Goal: Task Accomplishment & Management: Use online tool/utility

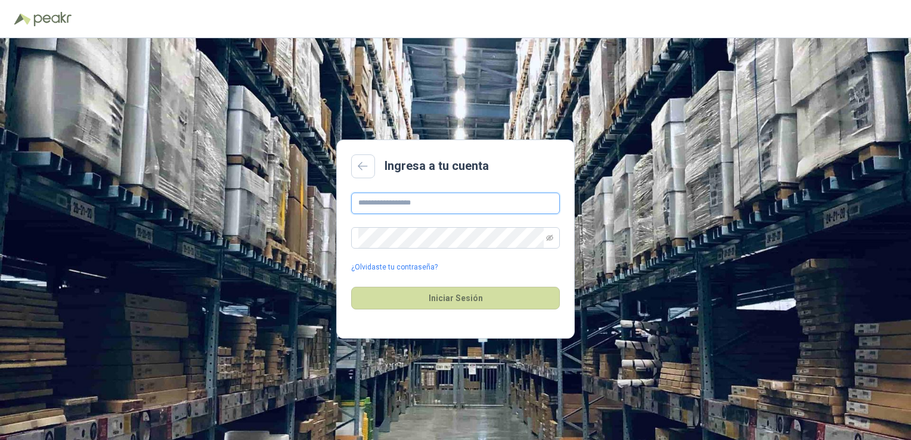
click at [403, 198] on input "text" at bounding box center [455, 202] width 209 height 21
type input "**********"
click at [386, 253] on div "**********" at bounding box center [455, 232] width 209 height 80
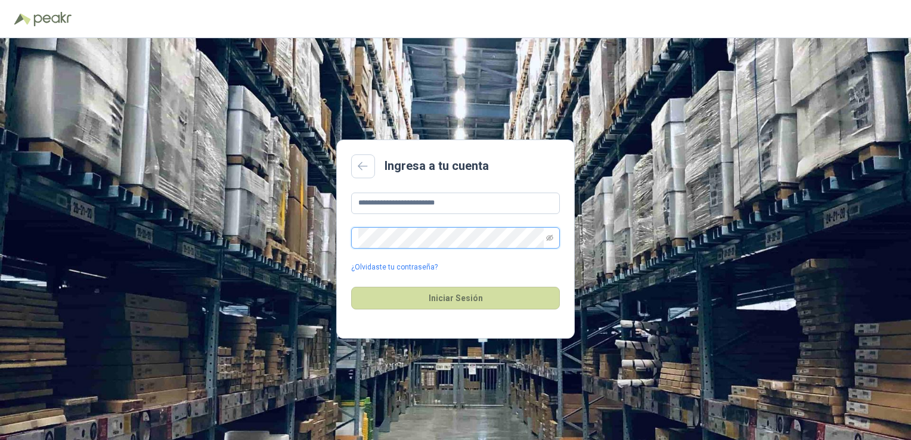
click at [351, 287] on button "Iniciar Sesión" at bounding box center [455, 298] width 209 height 23
click at [551, 242] on span at bounding box center [549, 238] width 7 height 20
click at [551, 241] on span at bounding box center [549, 238] width 7 height 20
click at [551, 238] on icon "eye-invisible" at bounding box center [549, 237] width 7 height 7
click at [197, 226] on div "**********" at bounding box center [455, 239] width 911 height 402
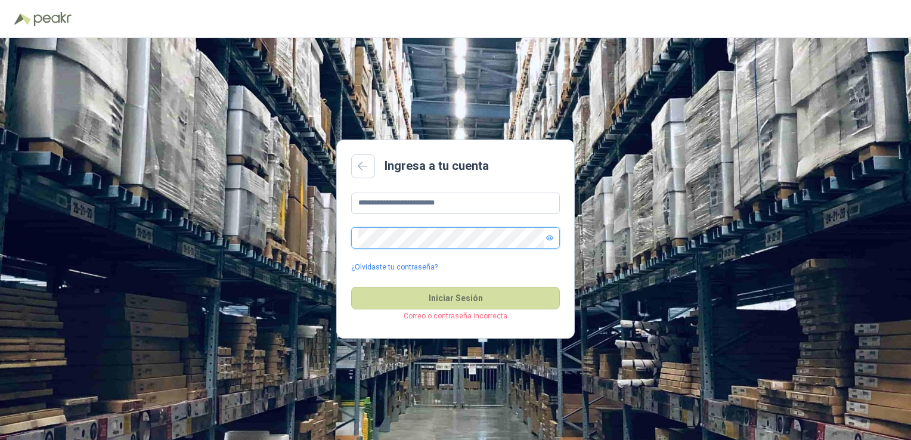
click at [312, 235] on div "**********" at bounding box center [455, 239] width 911 height 402
click at [351, 287] on button "Iniciar Sesión" at bounding box center [455, 298] width 209 height 23
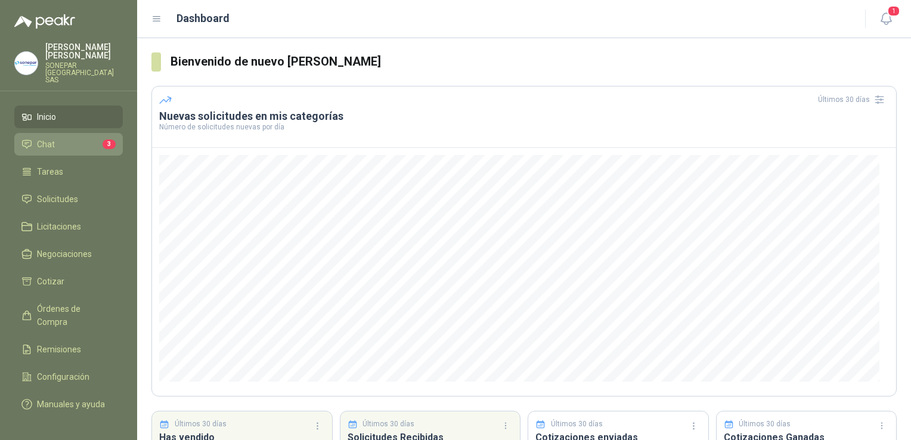
click at [52, 138] on span "Chat" at bounding box center [46, 144] width 18 height 13
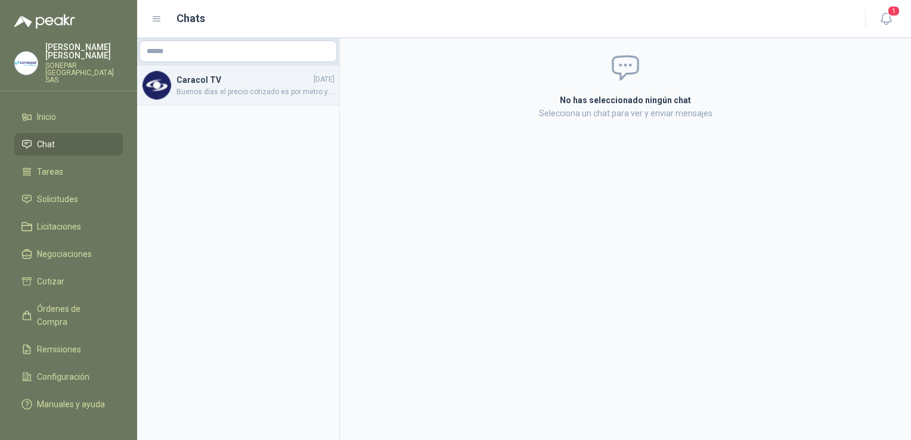
click at [251, 94] on span "Buenos días el precio cotizado es por metro ya que así esta en la solicitud, no…" at bounding box center [255, 91] width 158 height 11
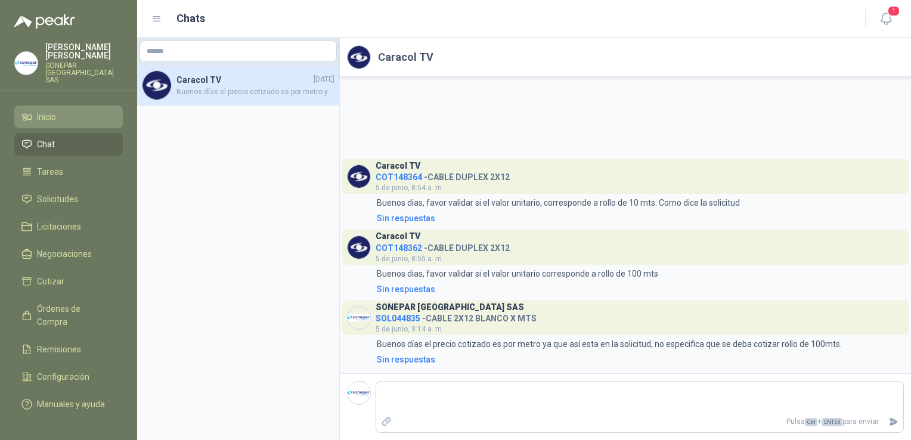
click at [58, 110] on li "Inicio" at bounding box center [68, 116] width 94 height 13
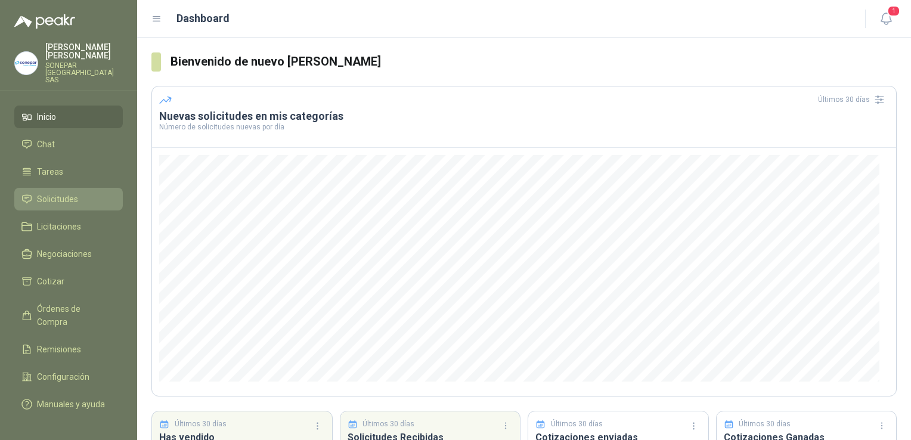
click at [41, 192] on span "Solicitudes" at bounding box center [57, 198] width 41 height 13
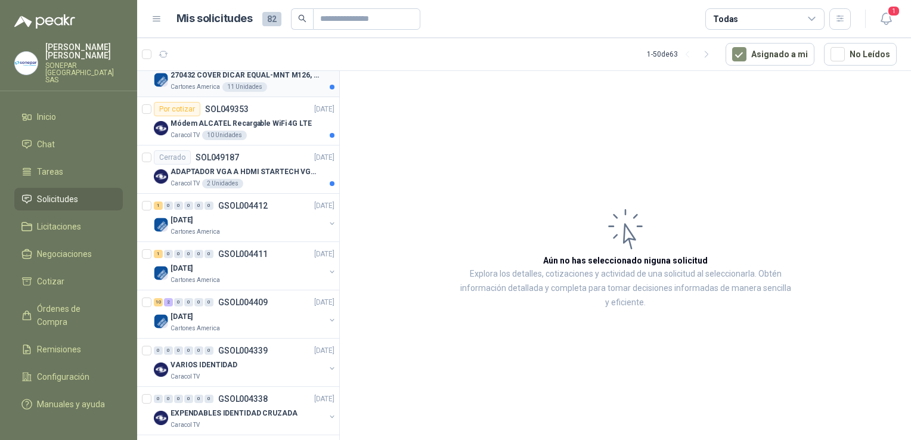
scroll to position [894, 0]
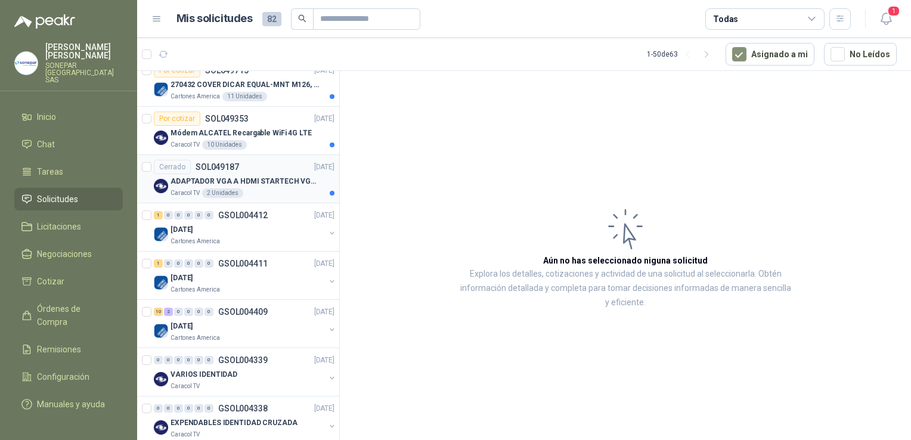
click at [257, 179] on p "ADAPTADOR VGA A HDMI STARTECH VGA2HDU. TIENE QUE SER LA MARCA DEL ENLACE ADJUNTO" at bounding box center [244, 181] width 148 height 11
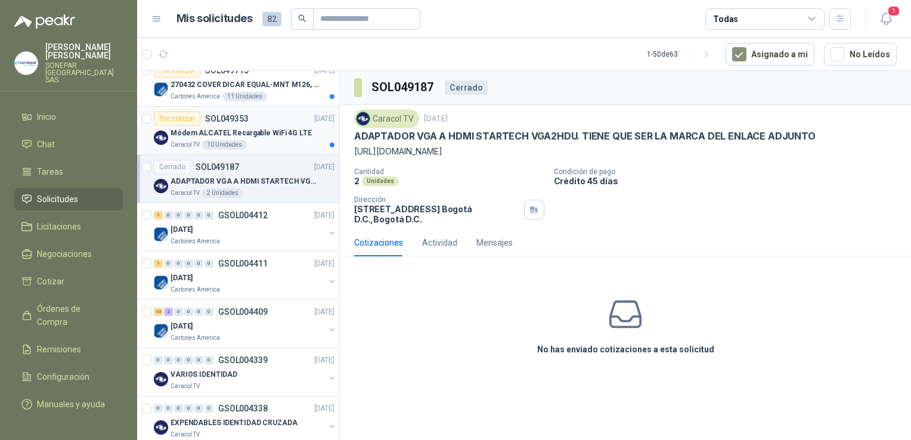
click at [259, 126] on div "Módem ALCATEL Recargable WiFi 4G LTE" at bounding box center [252, 133] width 164 height 14
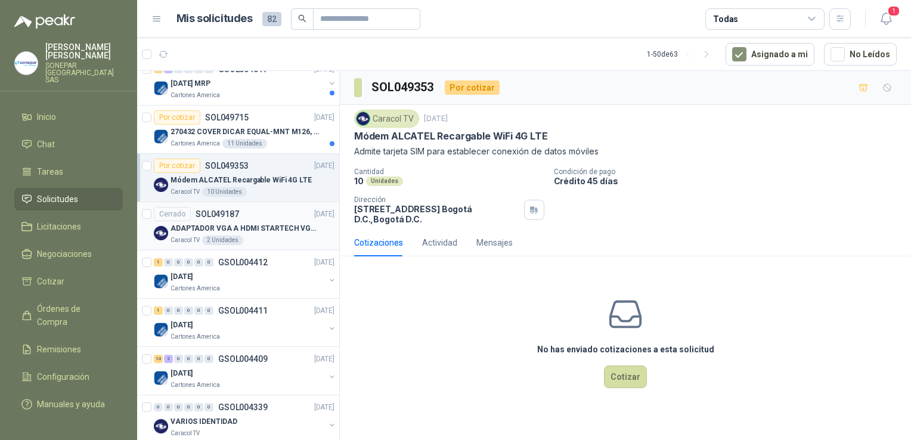
scroll to position [834, 0]
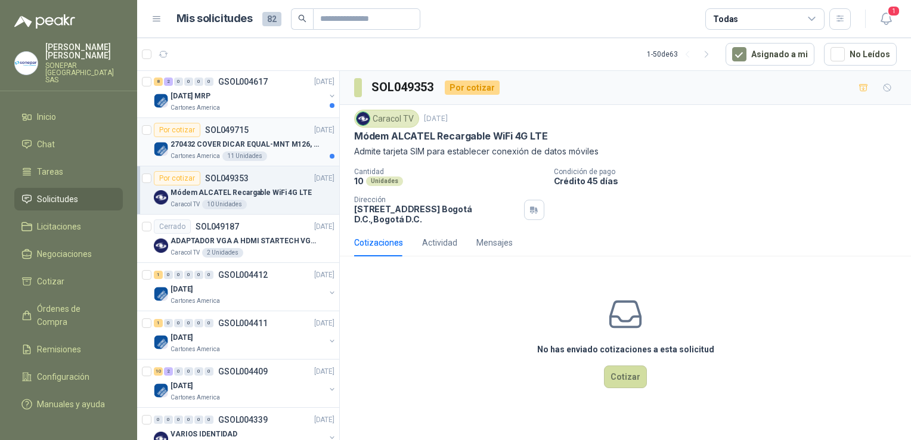
click at [247, 130] on div "Por cotizar SOL049715 [DATE]" at bounding box center [244, 130] width 181 height 14
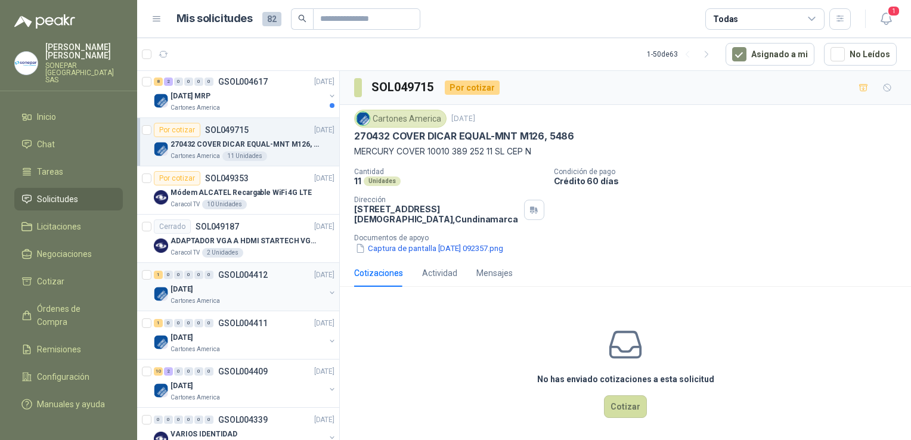
scroll to position [715, 0]
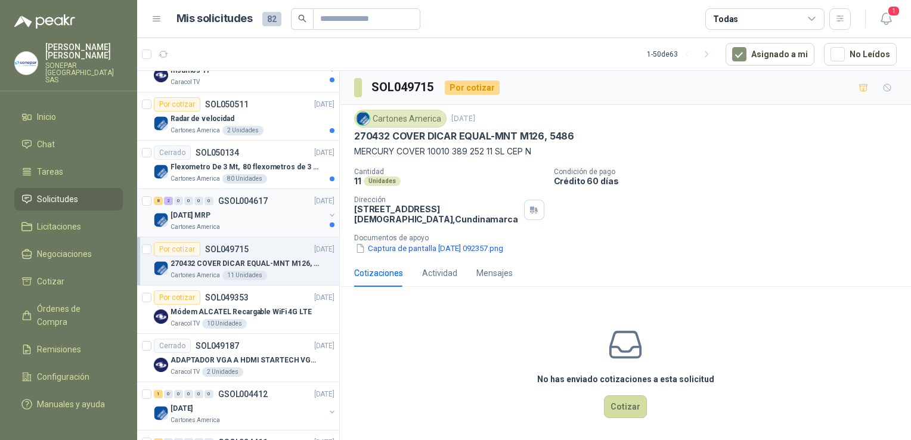
click at [234, 208] on div "[DATE] MRP" at bounding box center [247, 215] width 154 height 14
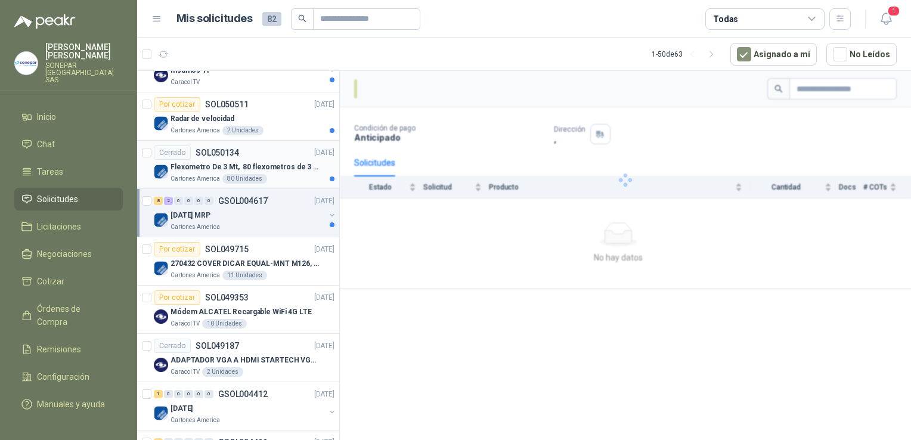
click at [269, 161] on p "Flexometro De 3 Mt, 80 flexometros de 3 m Marca Tajima" at bounding box center [244, 166] width 148 height 11
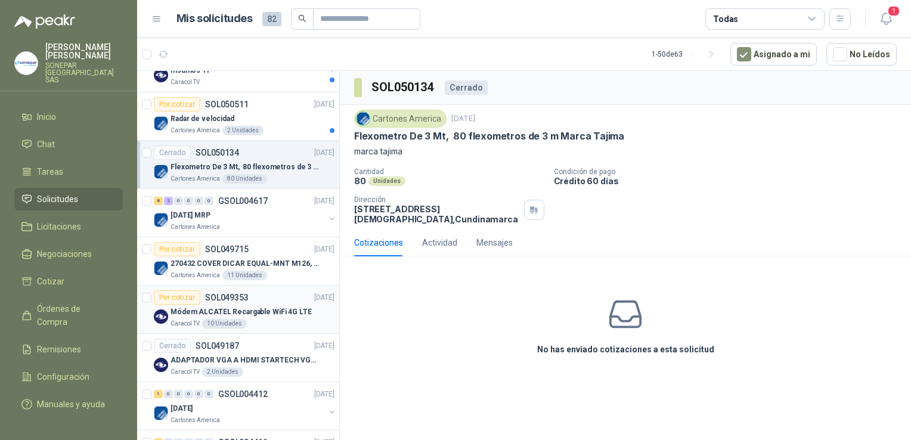
scroll to position [655, 0]
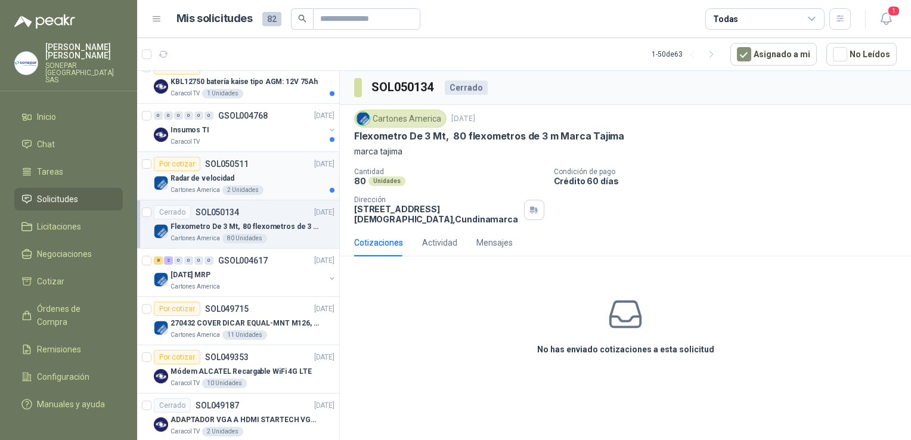
click at [266, 178] on div "Radar de velocidad" at bounding box center [252, 178] width 164 height 14
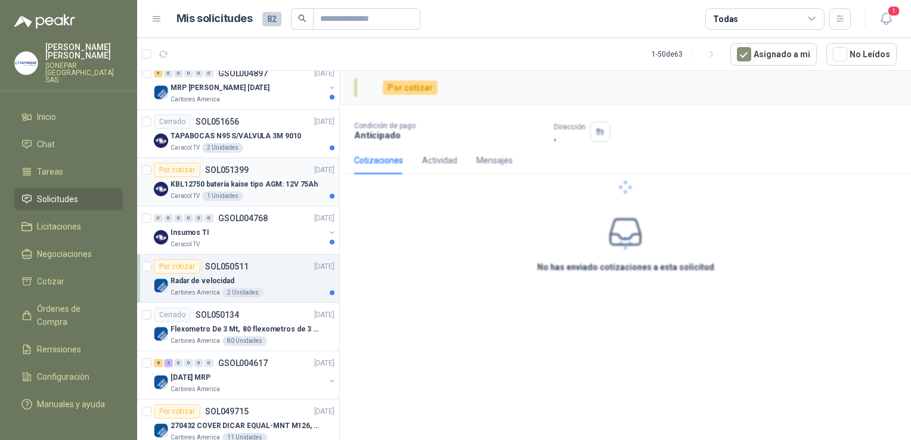
scroll to position [536, 0]
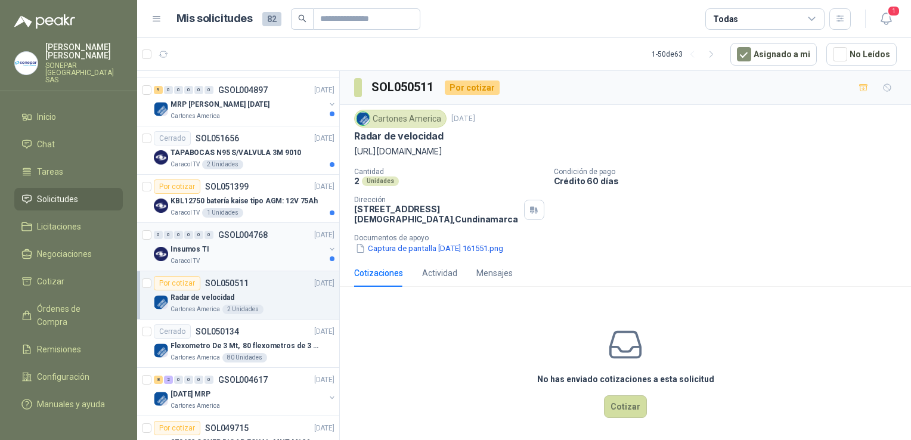
click at [240, 246] on div "Insumos TI" at bounding box center [247, 249] width 154 height 14
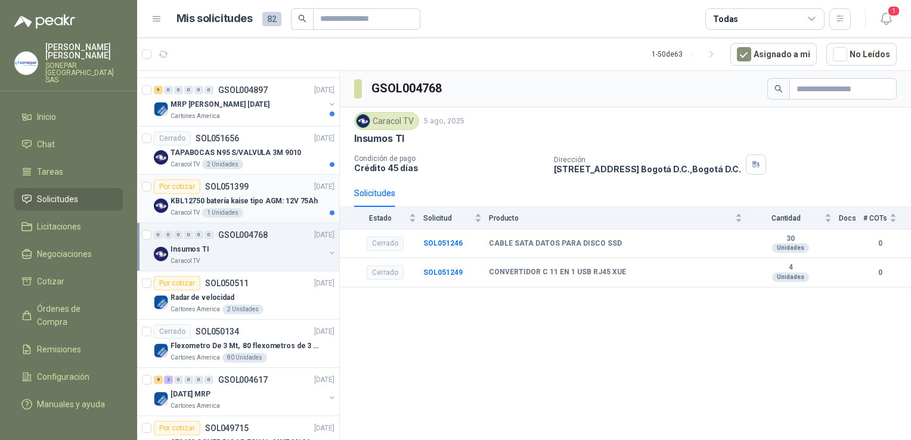
click at [234, 190] on div "Por cotizar SOL051399" at bounding box center [201, 186] width 95 height 14
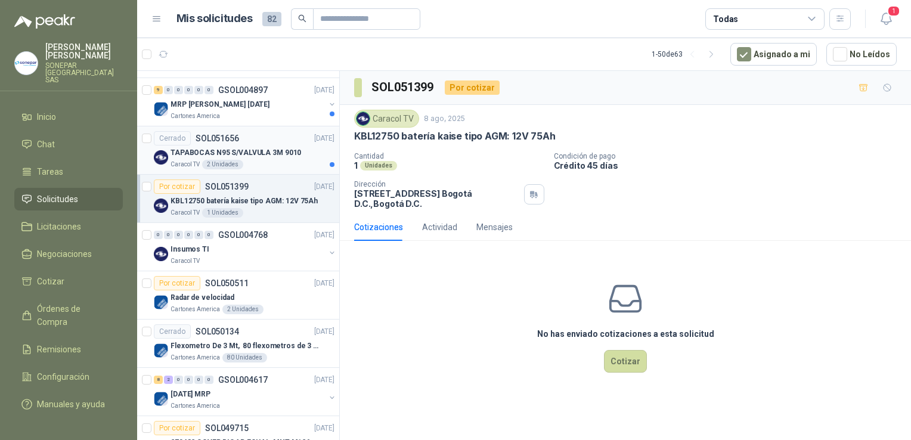
click at [271, 157] on div "TAPABOCAS N95 S/VALVULA 3M 9010" at bounding box center [252, 152] width 164 height 14
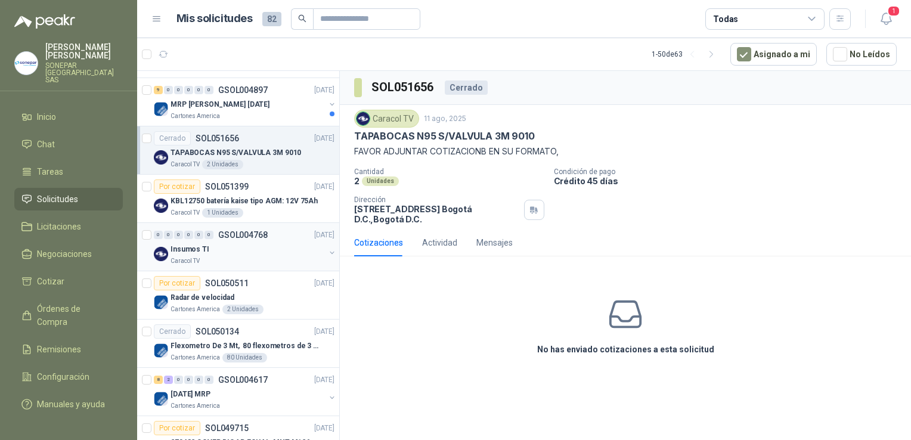
scroll to position [417, 0]
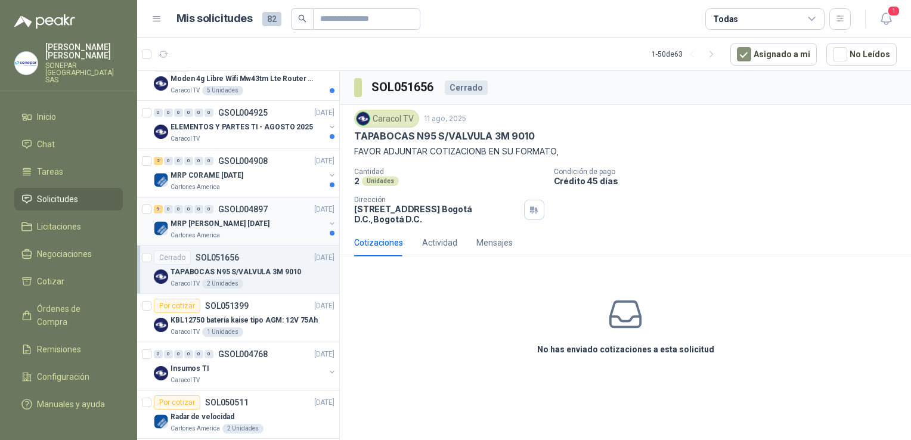
click at [245, 226] on p "MRP [PERSON_NAME] [DATE]" at bounding box center [219, 223] width 99 height 11
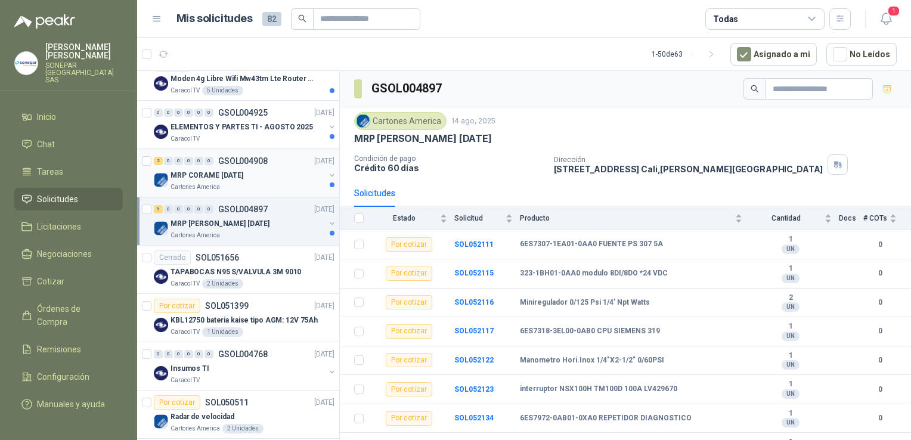
click at [262, 168] on div "MRP CORAME [DATE]" at bounding box center [247, 175] width 154 height 14
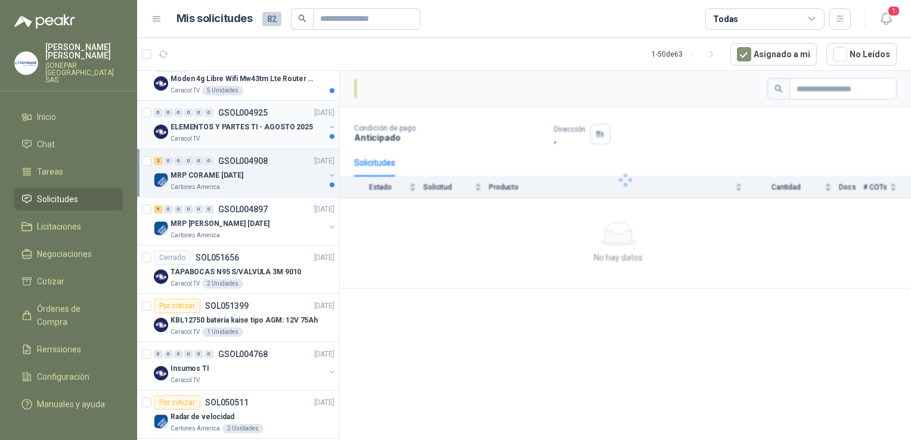
click at [262, 141] on div "Caracol TV" at bounding box center [247, 139] width 154 height 10
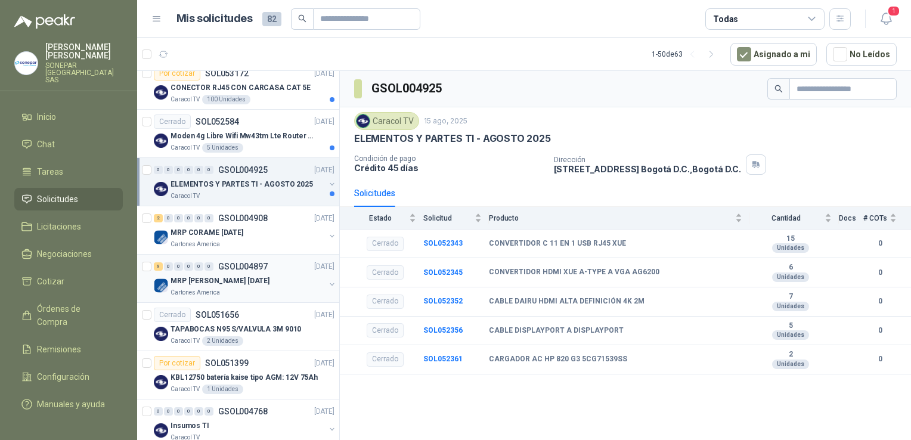
scroll to position [298, 0]
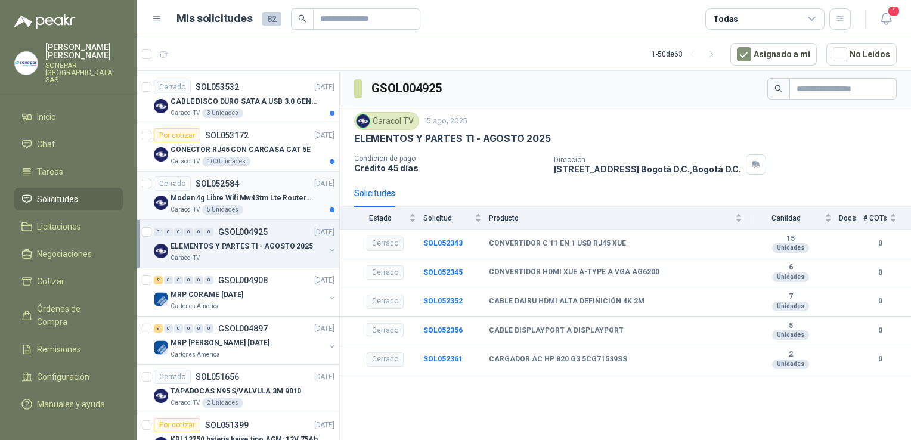
click at [254, 207] on div "Caracol TV 5 Unidades" at bounding box center [252, 210] width 164 height 10
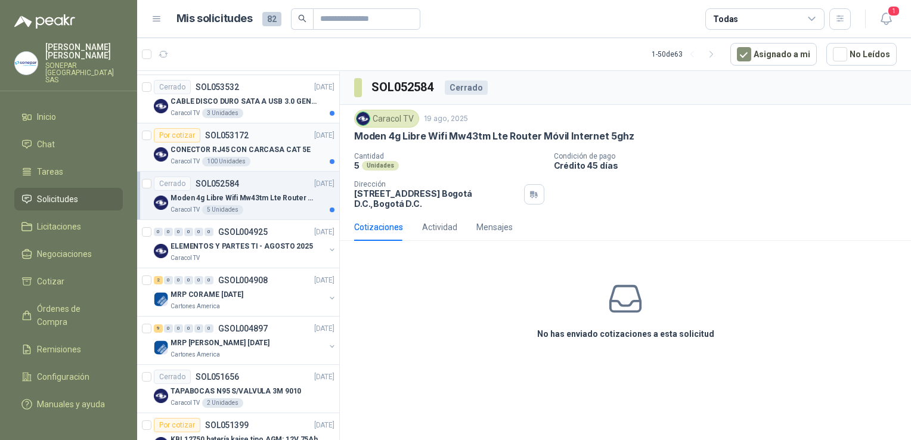
click at [258, 166] on article "Por cotizar SOL053172 [DATE] CONECTOR RJ45 CON CARCASA CAT 5E Caracol TV 100 Un…" at bounding box center [238, 147] width 202 height 48
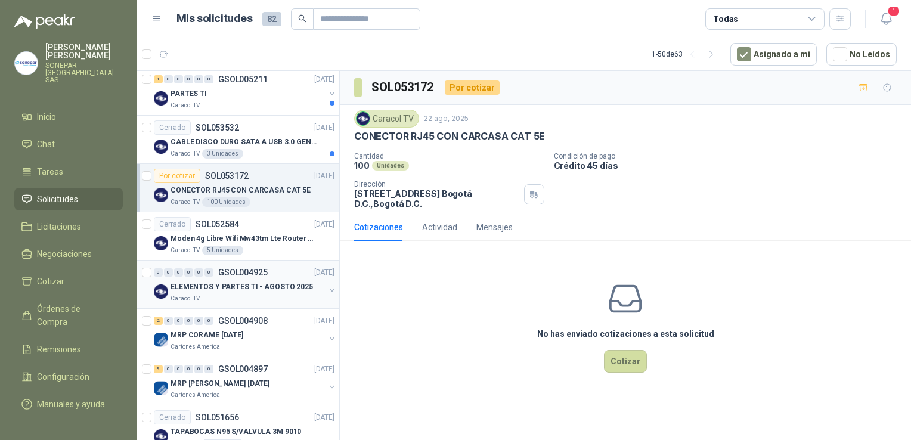
scroll to position [238, 0]
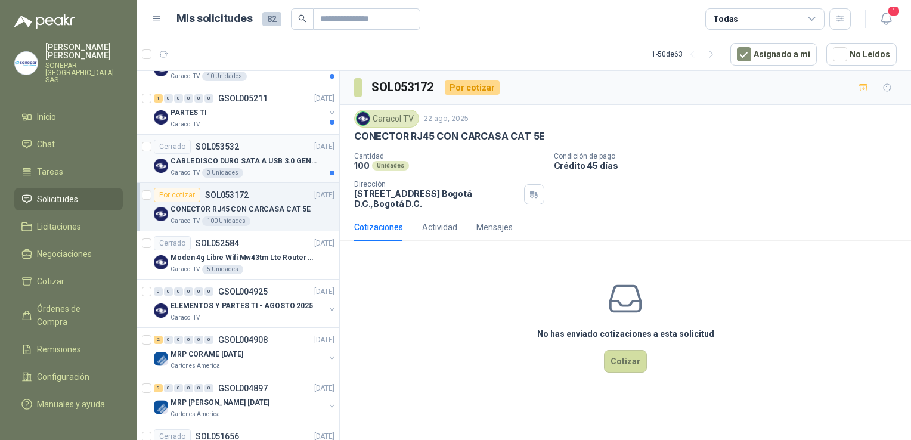
click at [257, 159] on p "CABLE DISCO DURO SATA A USB 3.0 GENERICO" at bounding box center [244, 161] width 148 height 11
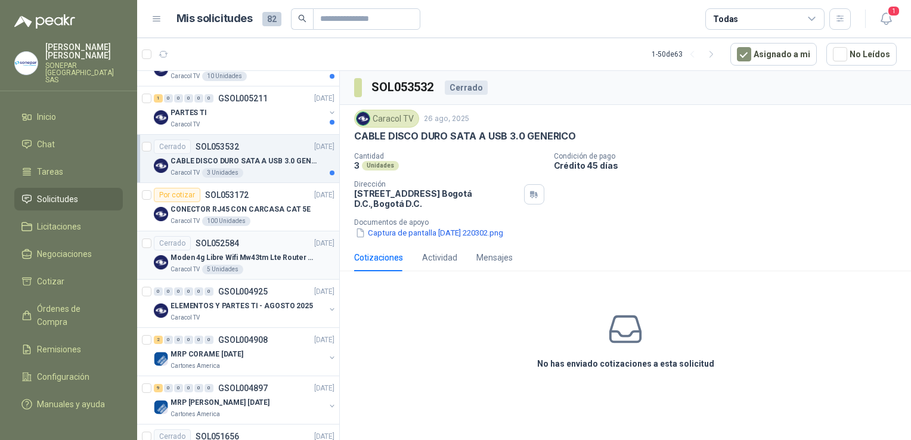
scroll to position [179, 0]
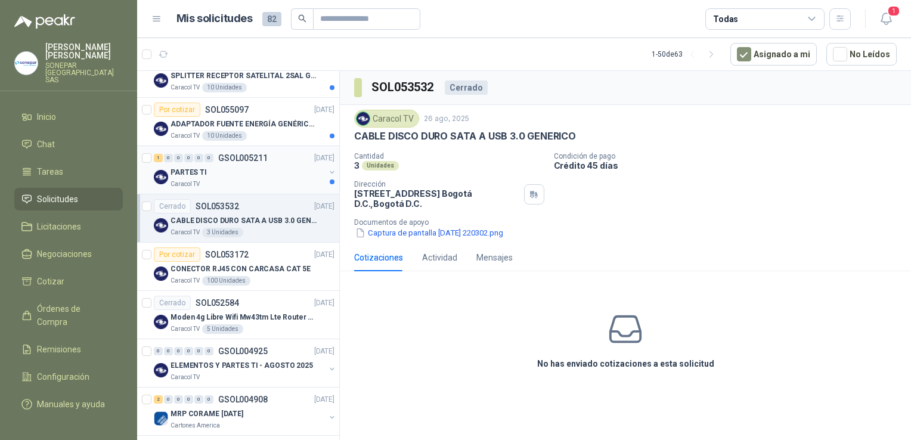
click at [254, 179] on div "Caracol TV" at bounding box center [247, 184] width 154 height 10
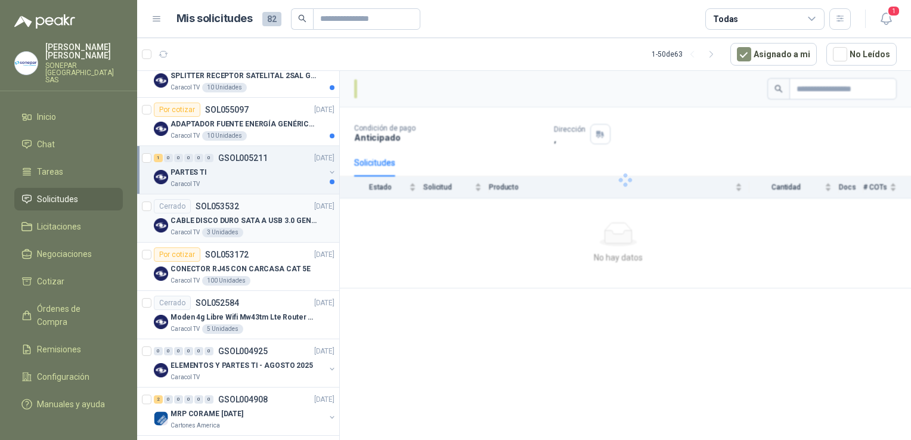
scroll to position [60, 0]
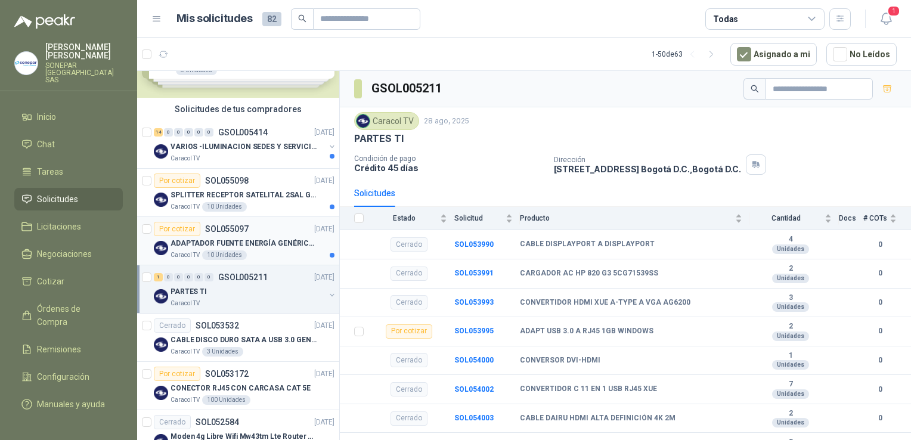
click at [308, 250] on div "Caracol TV 10 Unidades" at bounding box center [252, 255] width 164 height 10
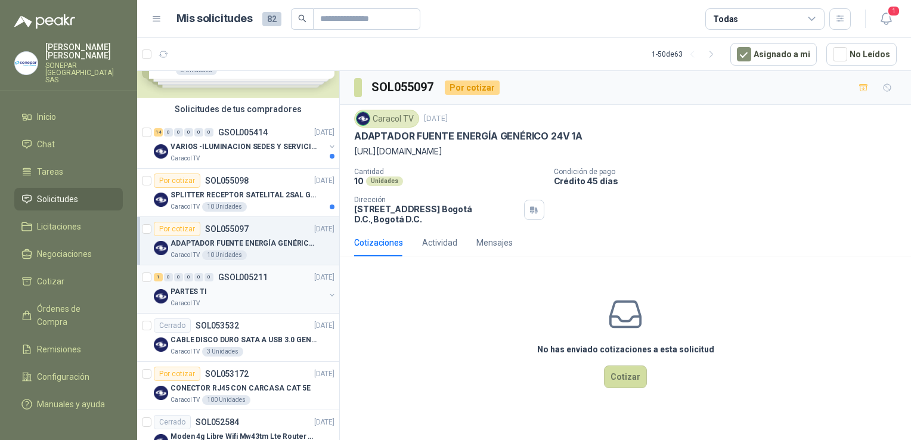
click at [272, 275] on div "1 0 0 0 0 0 GSOL005211 [DATE]" at bounding box center [245, 277] width 183 height 14
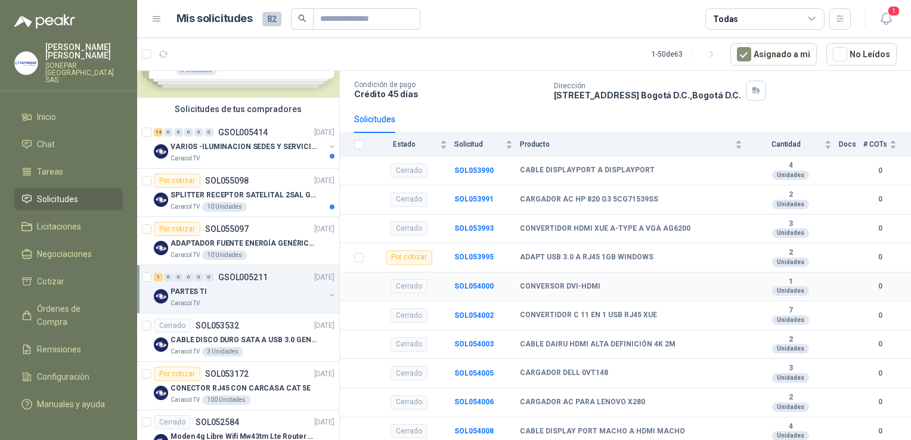
scroll to position [74, 0]
click at [273, 205] on div "Caracol TV 10 Unidades" at bounding box center [252, 207] width 164 height 10
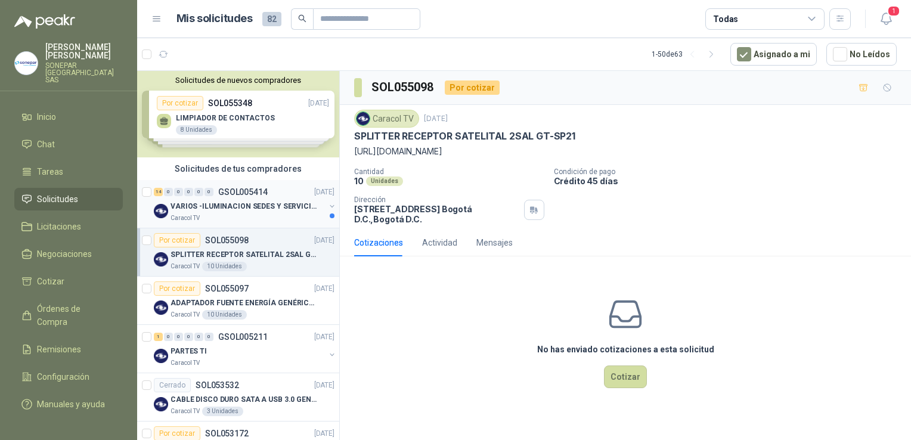
click at [259, 212] on div "VARIOS -ILUMINACION SEDES Y SERVICIOS" at bounding box center [247, 206] width 154 height 14
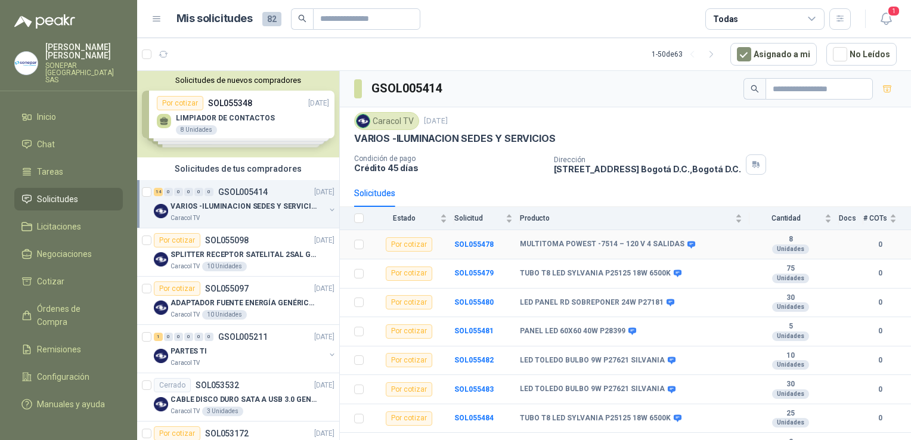
click at [687, 244] on icon at bounding box center [691, 244] width 8 height 7
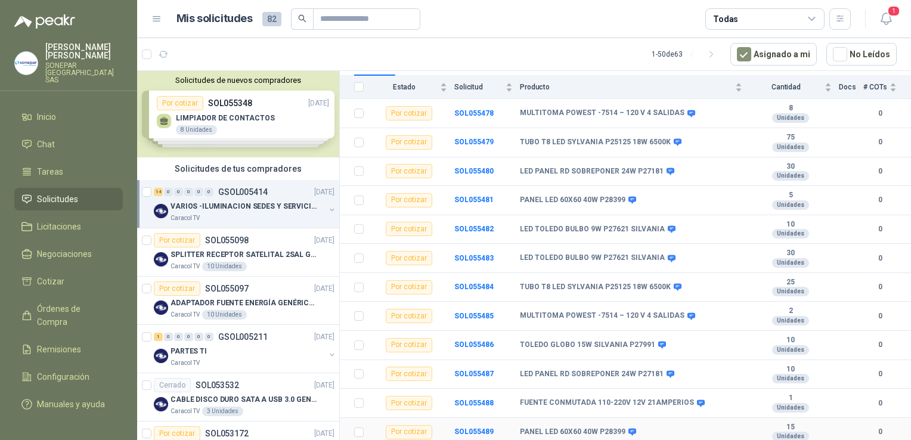
scroll to position [191, 0]
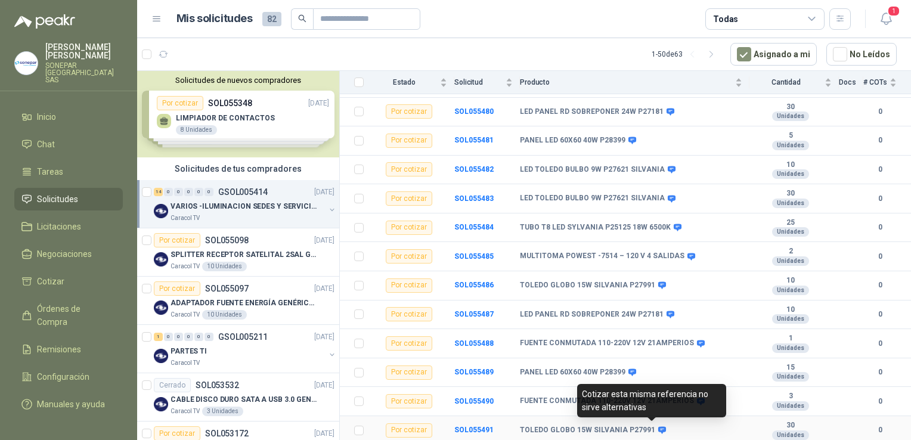
click at [657, 425] on icon at bounding box center [661, 429] width 9 height 9
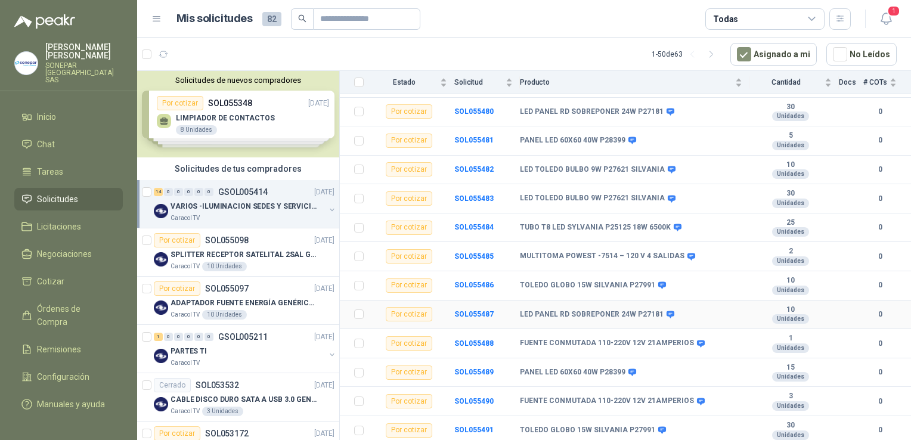
click at [514, 322] on td "SOL055487" at bounding box center [487, 314] width 66 height 29
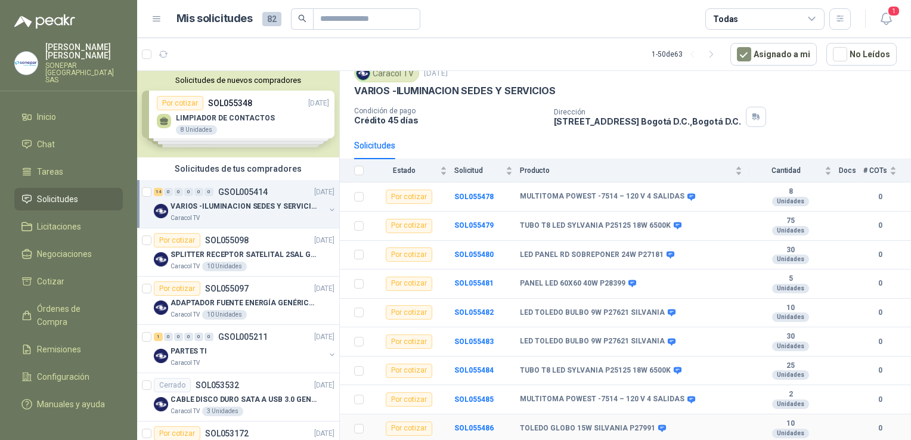
scroll to position [0, 0]
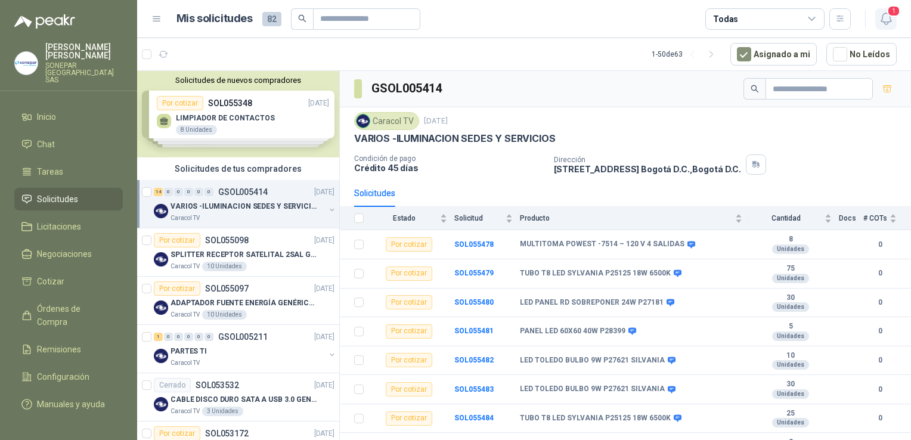
click at [878, 14] on icon "button" at bounding box center [885, 18] width 15 height 15
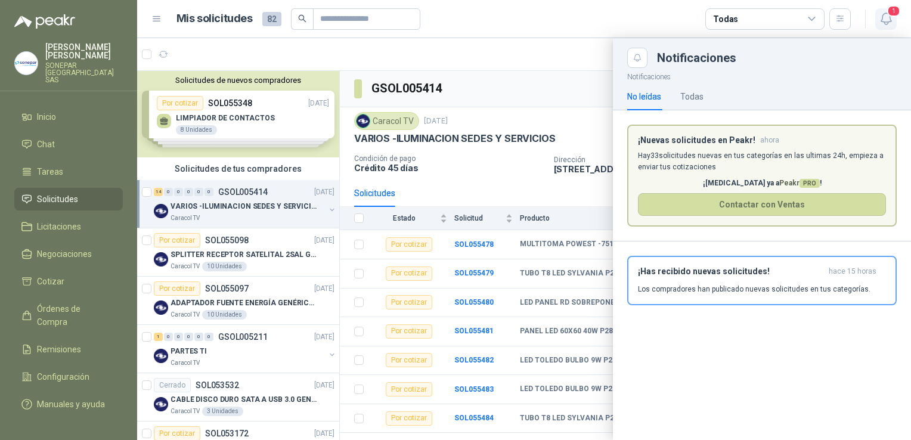
click at [878, 15] on icon "button" at bounding box center [885, 18] width 15 height 15
